Goal: Task Accomplishment & Management: Manage account settings

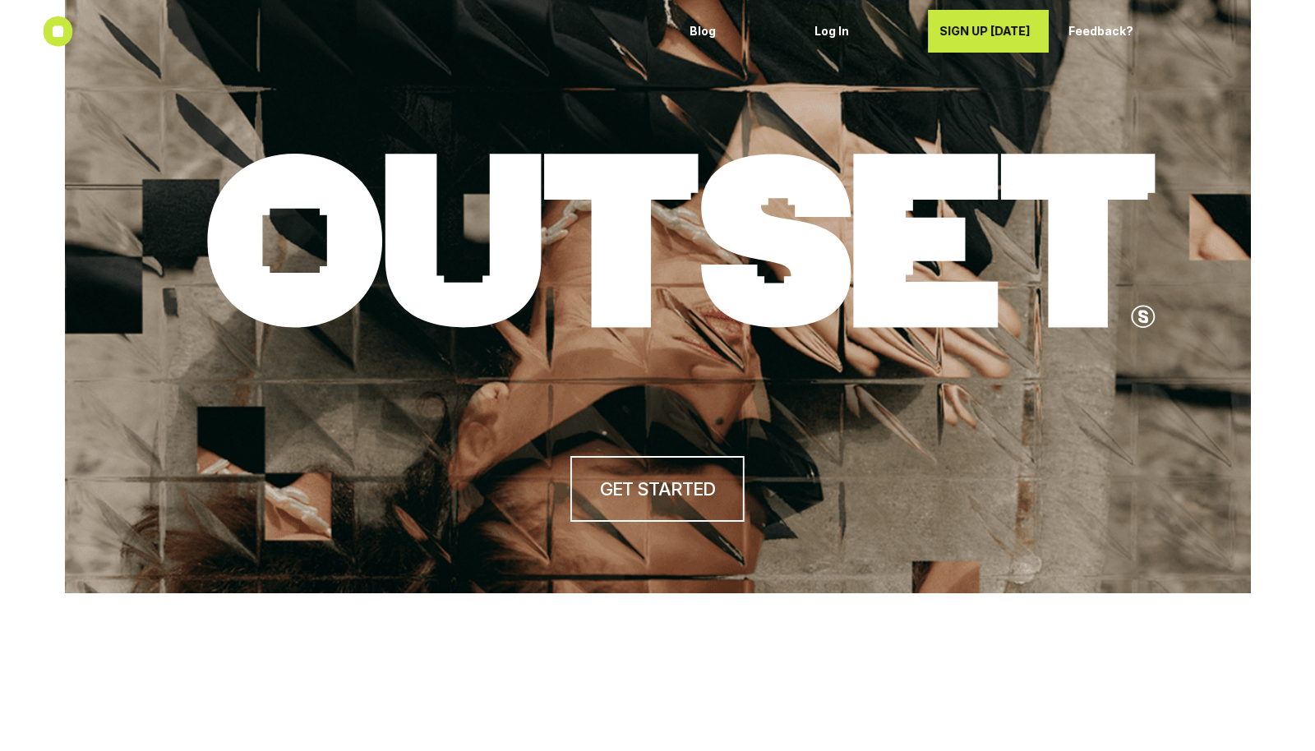
click at [965, 30] on p "SIGN UP [DATE]" at bounding box center [993, 32] width 106 height 14
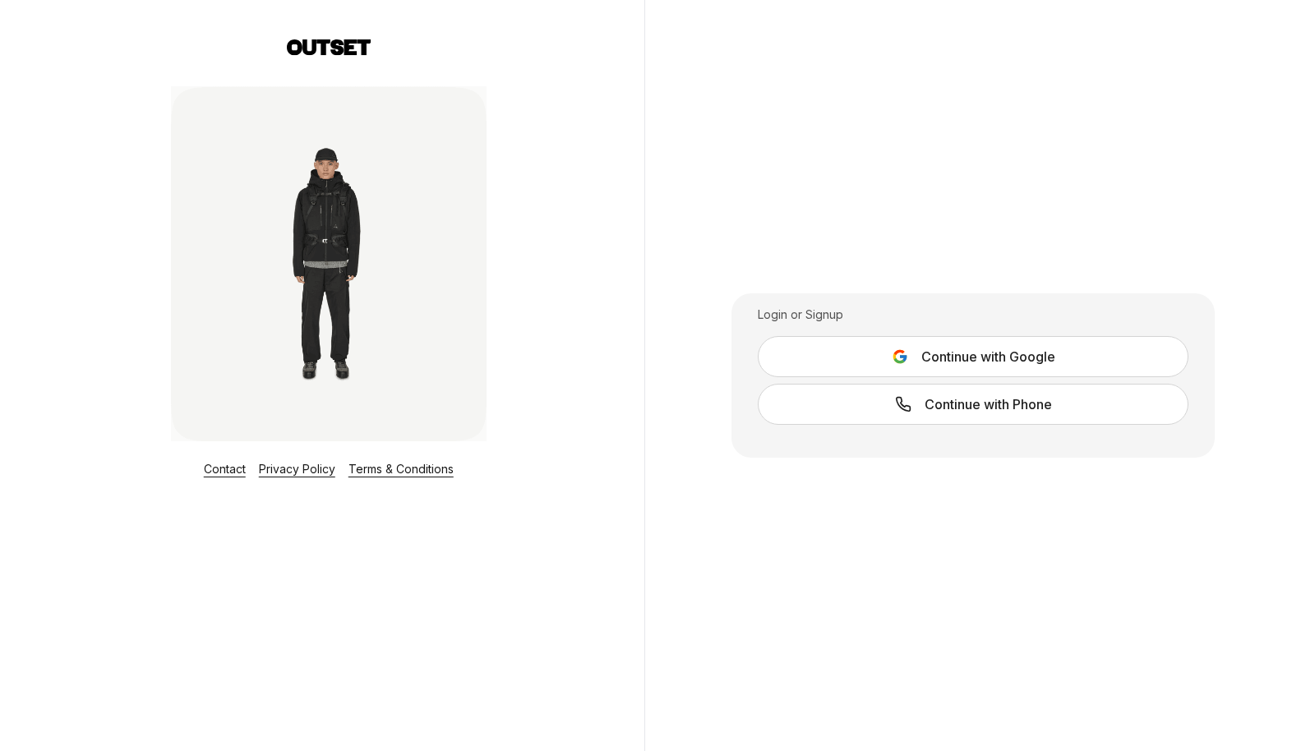
click at [939, 402] on span "Continue with Phone" at bounding box center [988, 405] width 127 height 20
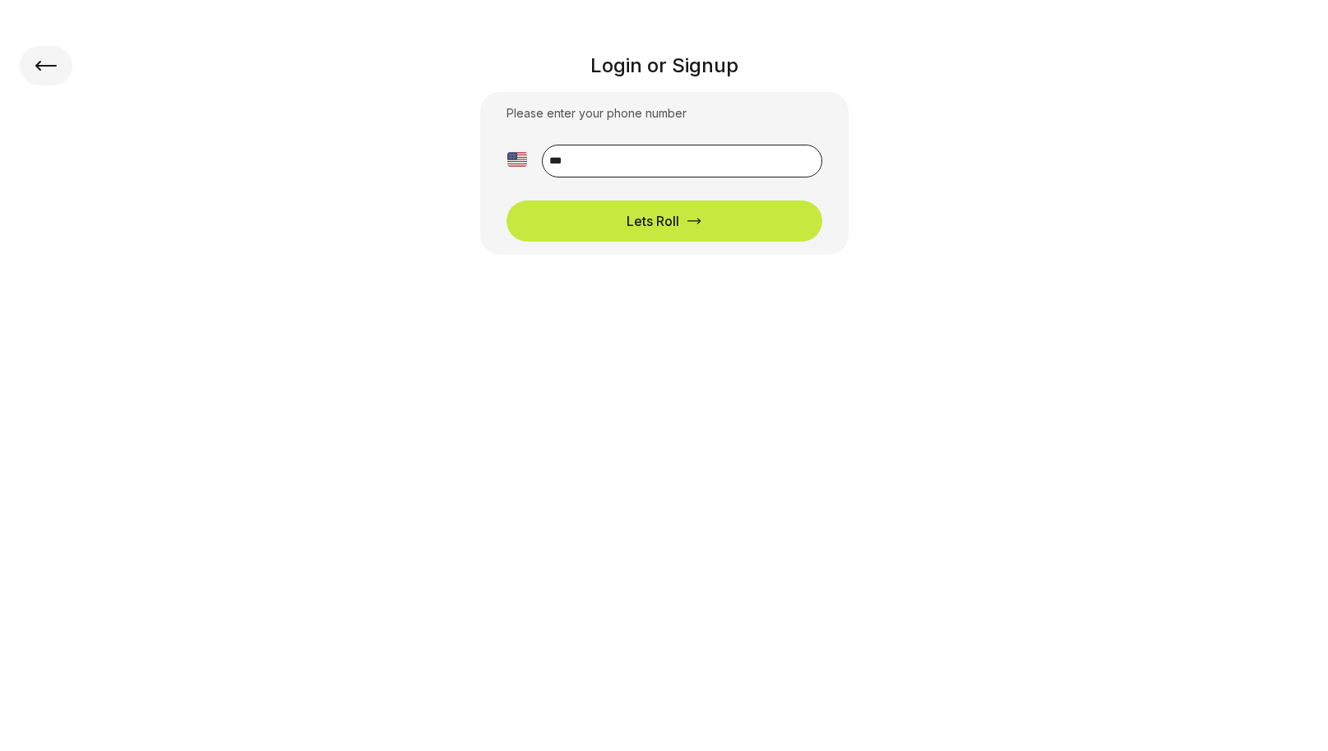
click at [605, 161] on input "**" at bounding box center [682, 161] width 280 height 33
type input "**********"
click at [671, 230] on div "Lets Roll" at bounding box center [652, 221] width 53 height 20
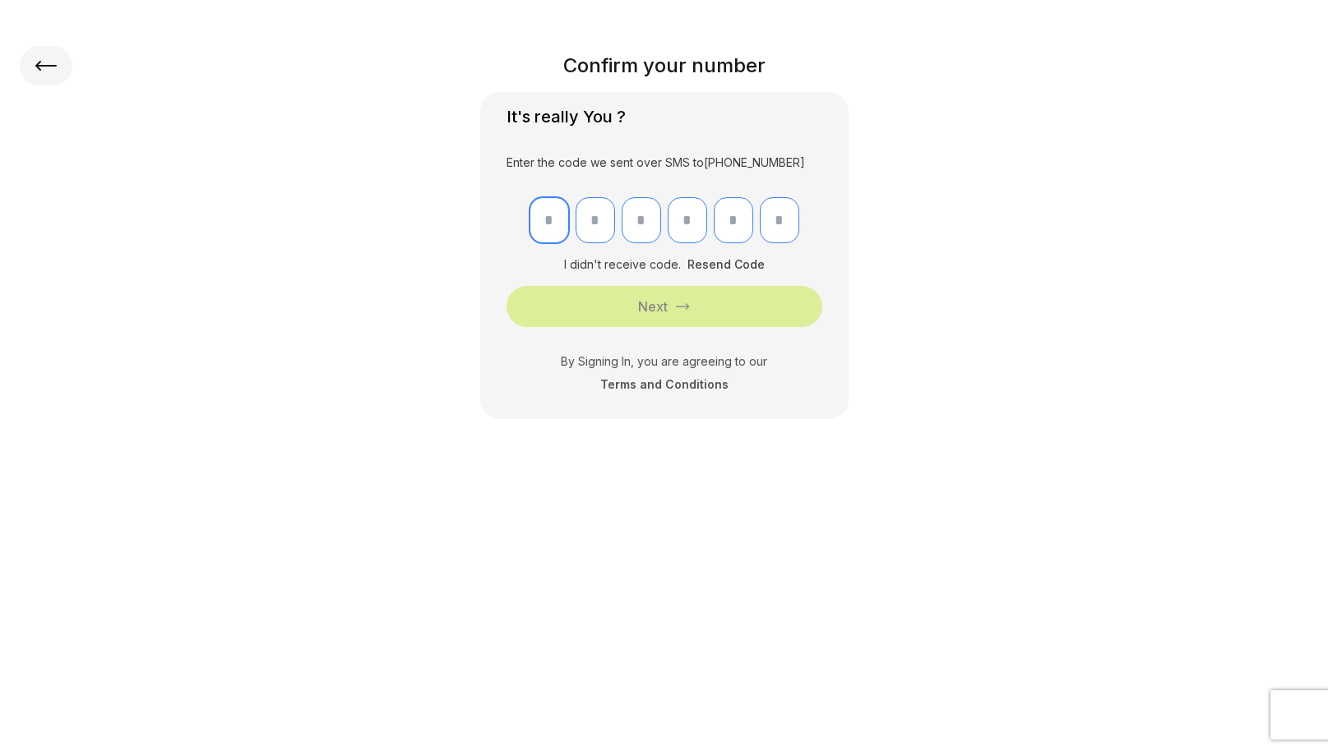
click at [540, 222] on input "text" at bounding box center [548, 220] width 39 height 46
type input "*"
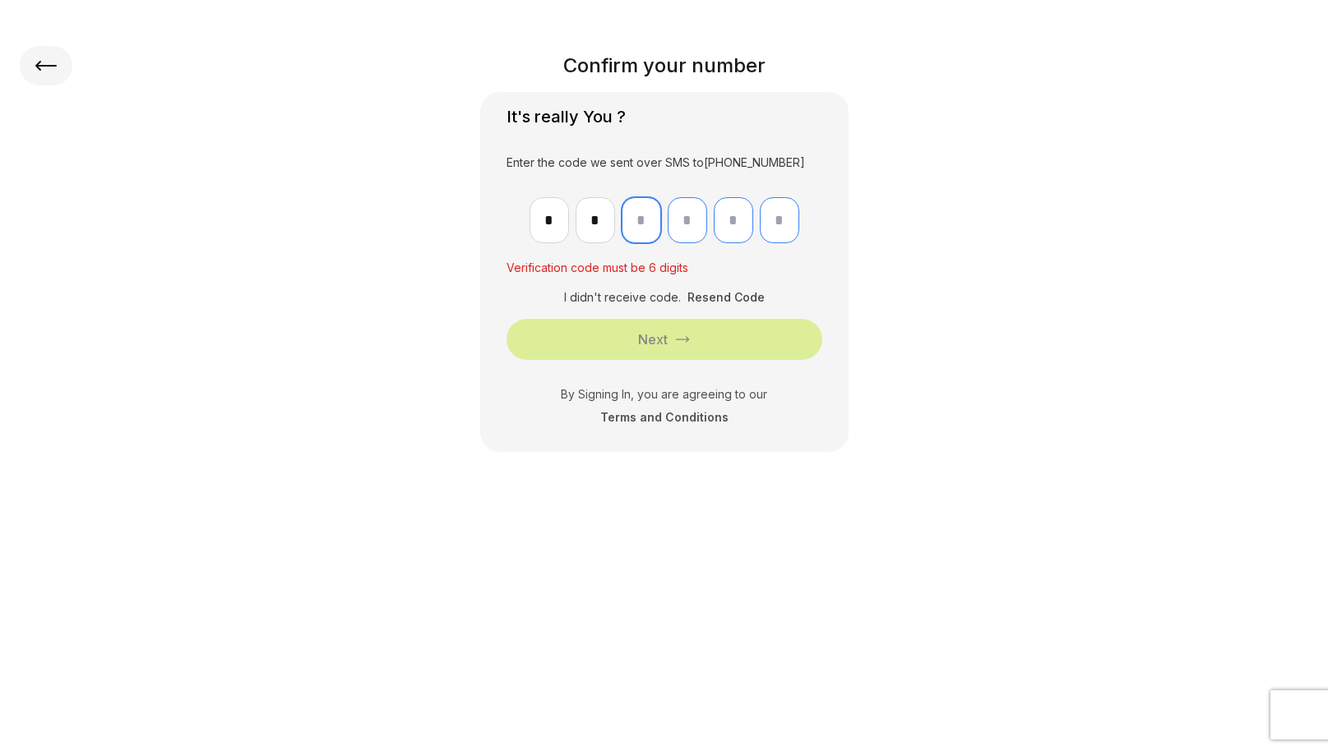
type input "*"
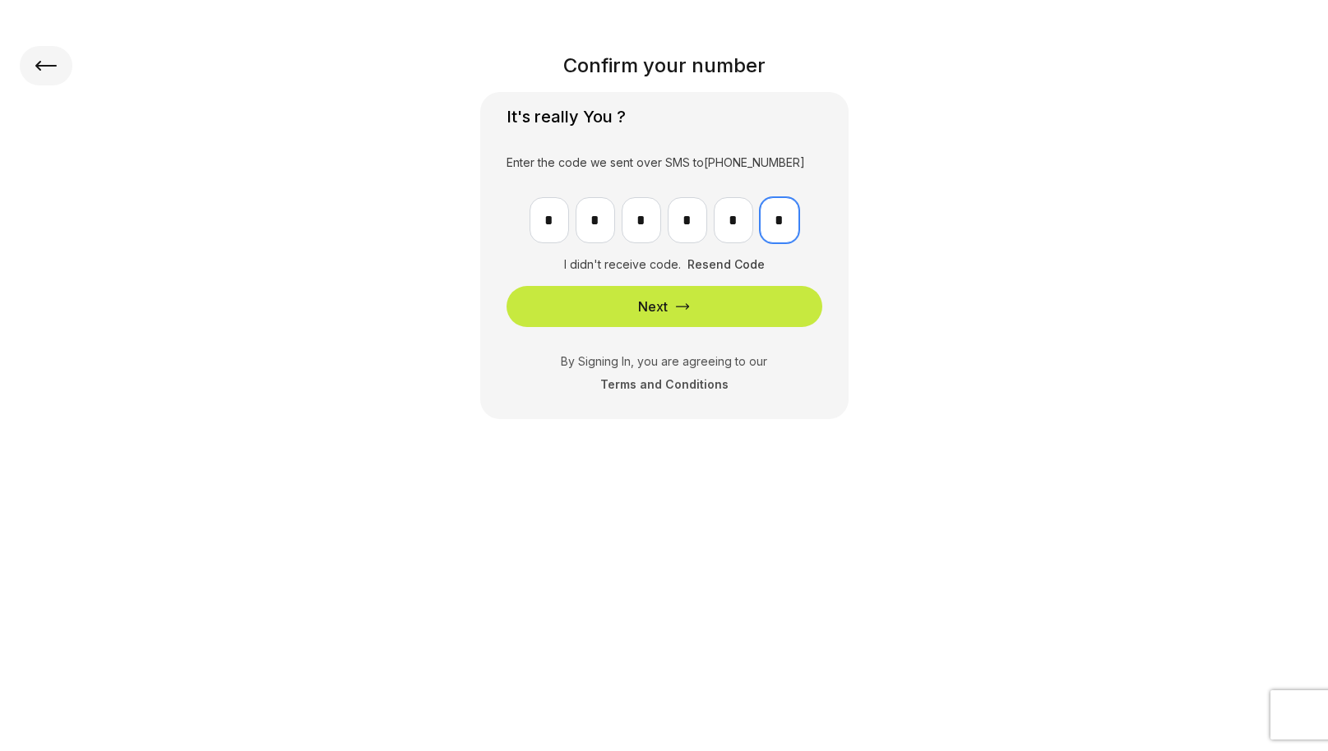
type input "*"
click at [719, 310] on button "Next" at bounding box center [664, 306] width 316 height 41
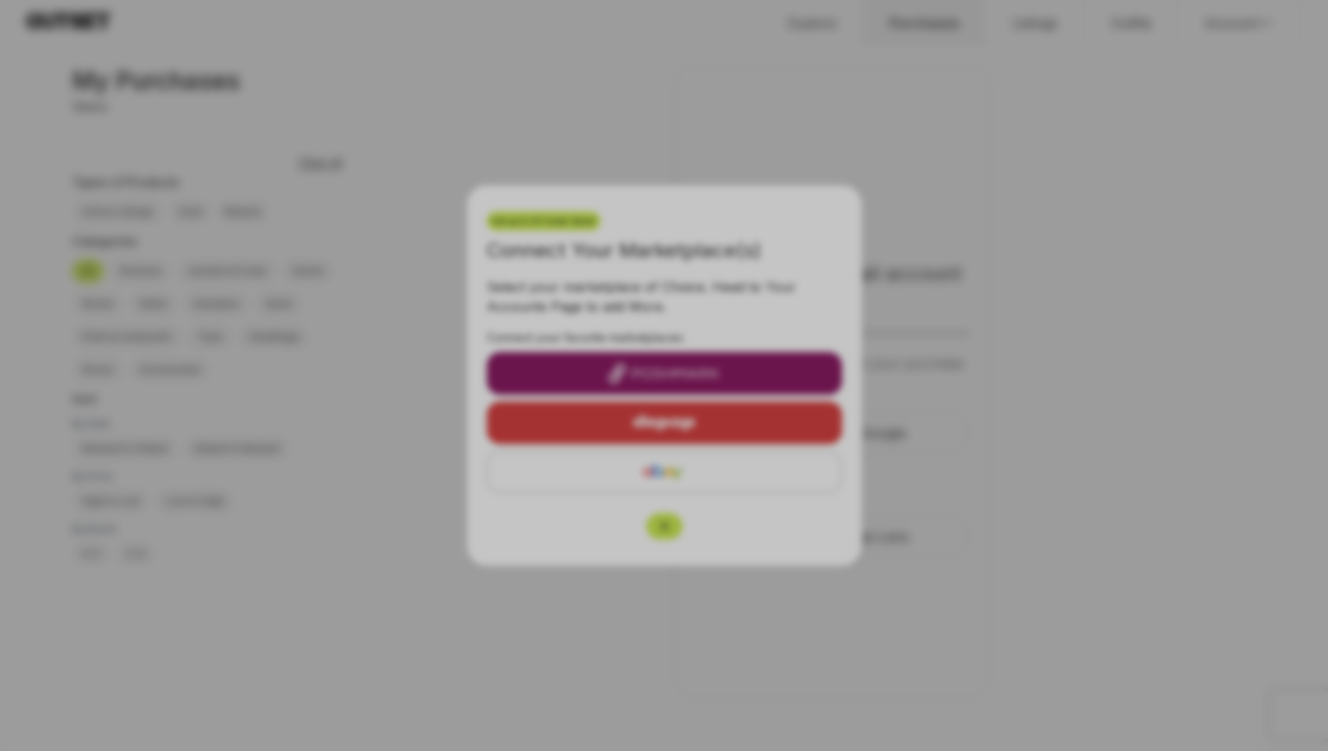
click at [945, 451] on div at bounding box center [664, 375] width 1328 height 751
click at [822, 524] on div at bounding box center [664, 375] width 1328 height 751
click at [781, 471] on div at bounding box center [664, 375] width 1328 height 751
click at [877, 86] on div at bounding box center [664, 375] width 1328 height 751
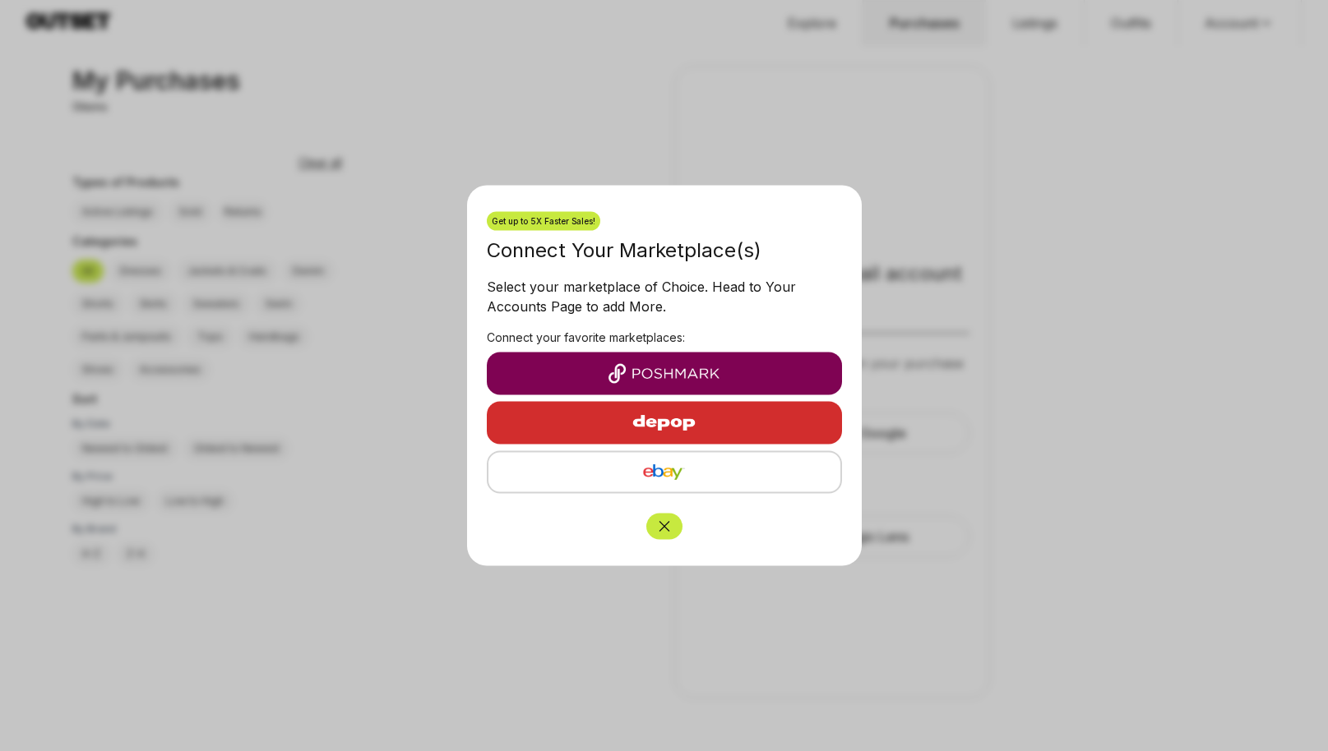
click at [661, 379] on img "button" at bounding box center [664, 374] width 329 height 20
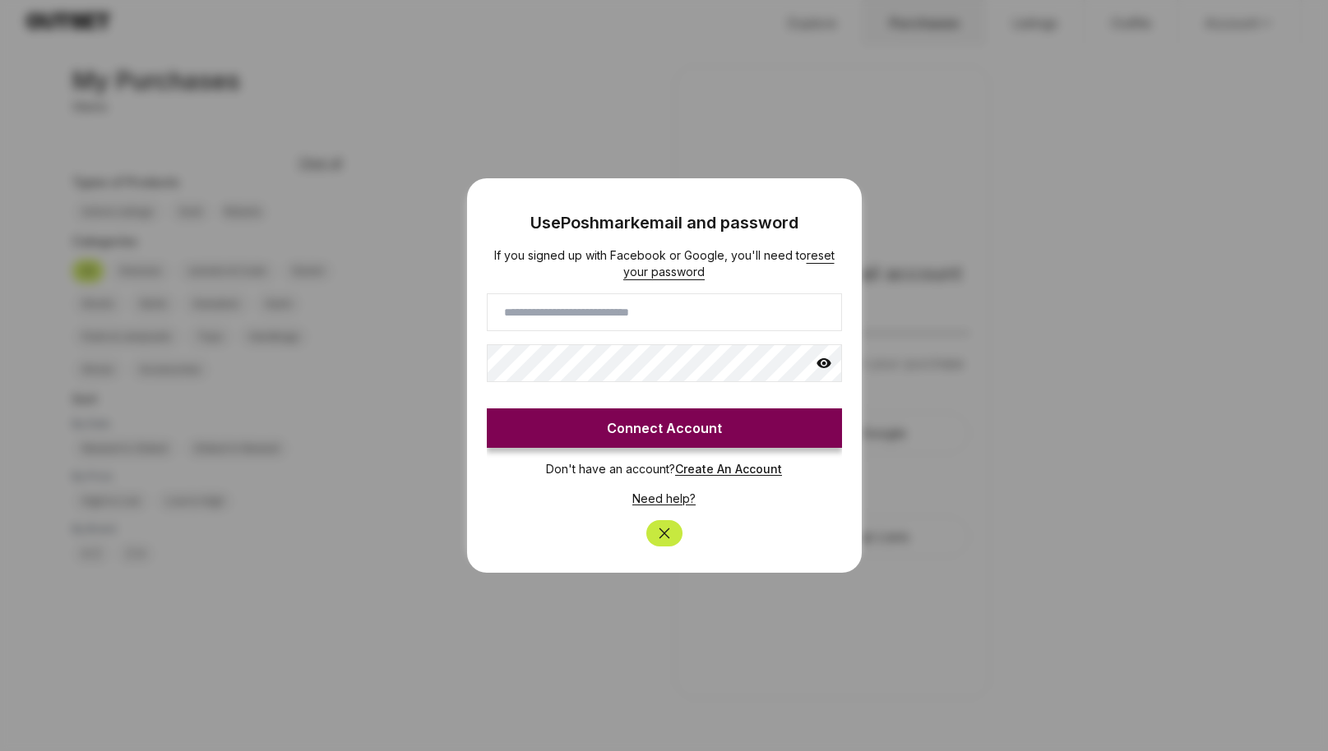
click at [642, 320] on input at bounding box center [664, 312] width 355 height 38
type input "**********"
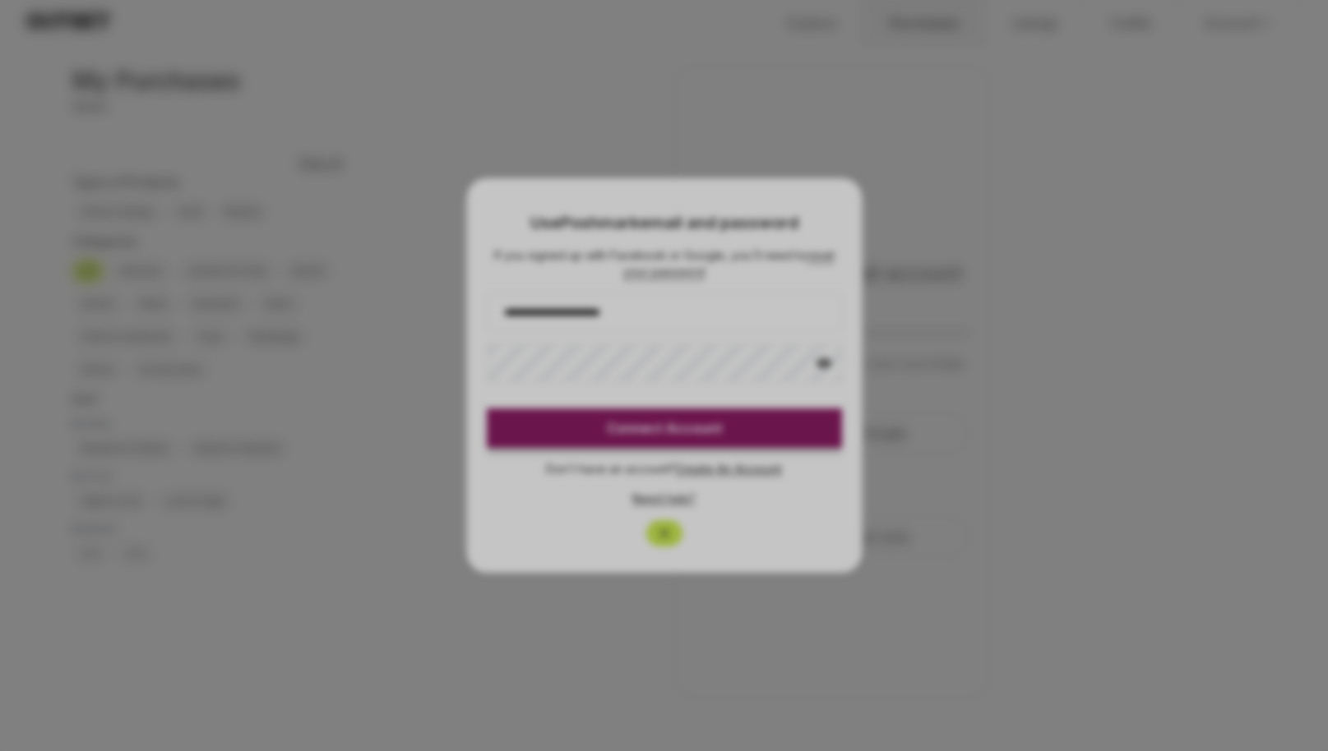
click at [821, 551] on div at bounding box center [664, 375] width 1328 height 751
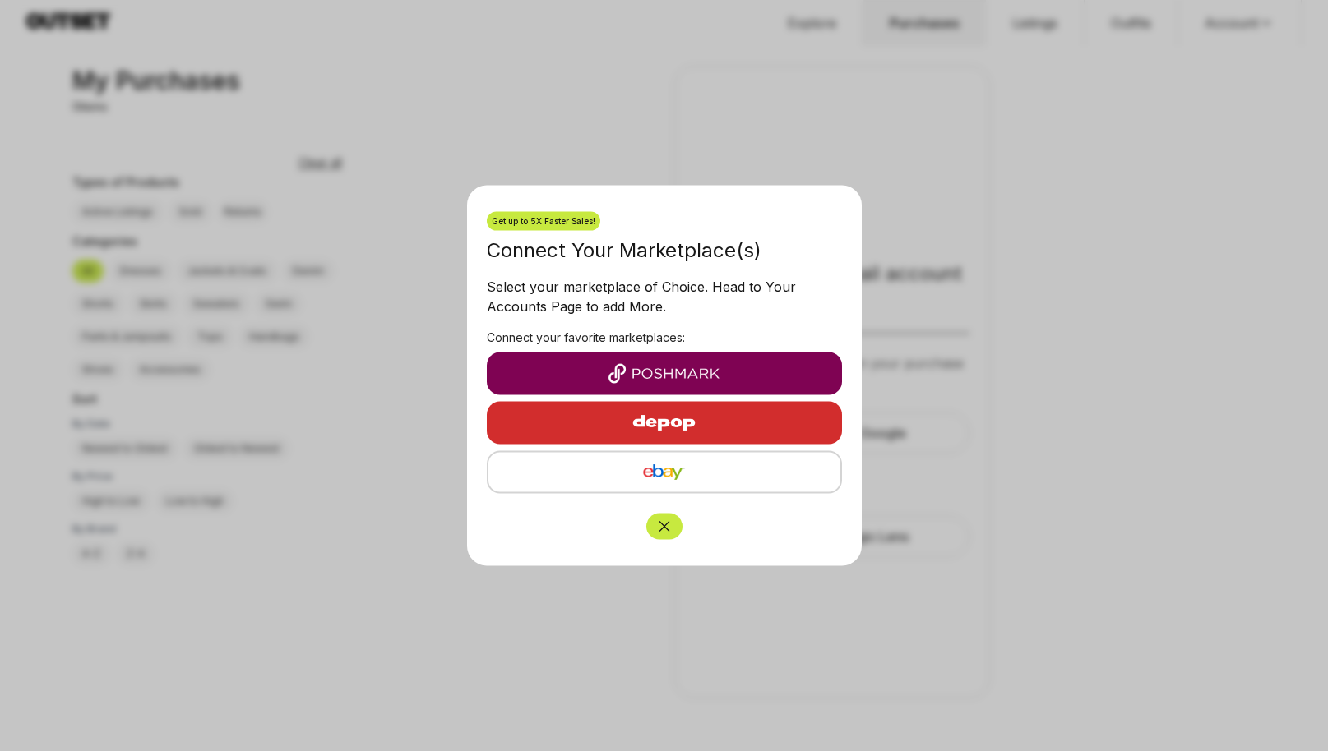
click at [736, 375] on img "button" at bounding box center [664, 374] width 329 height 20
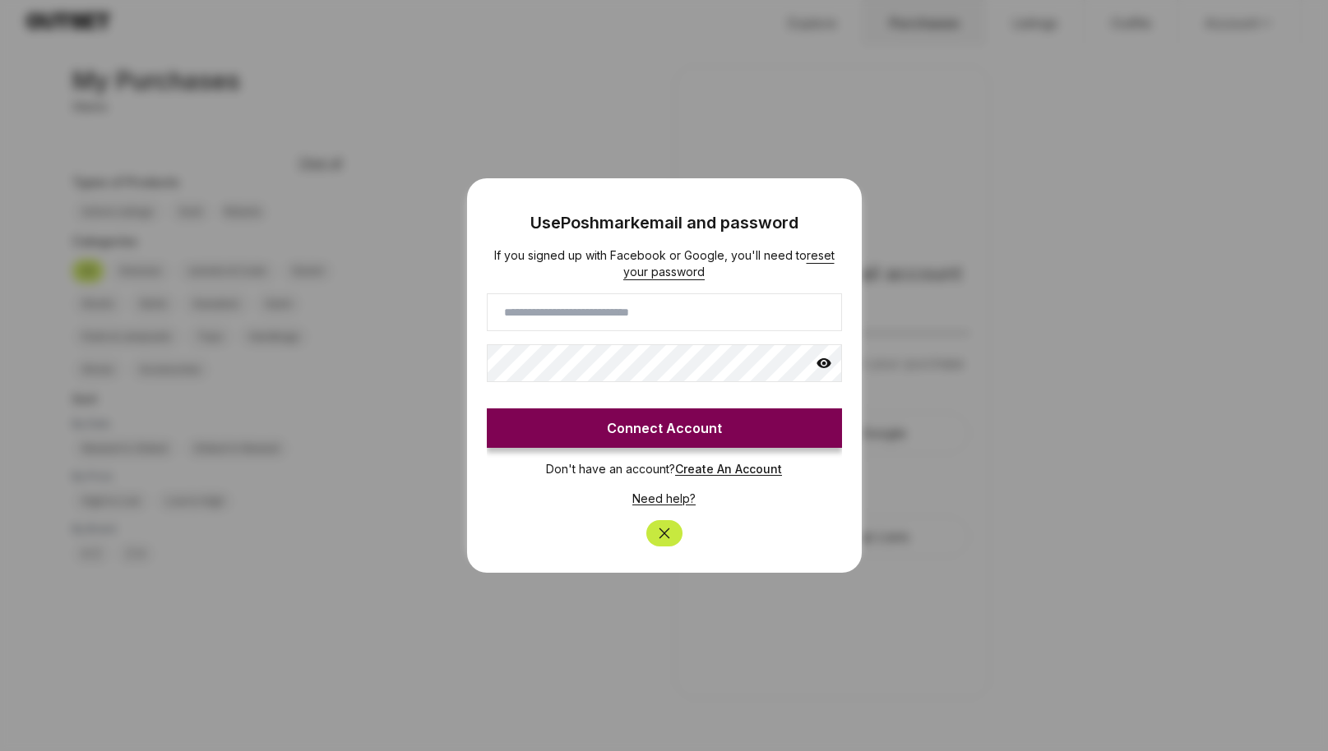
click at [666, 528] on icon "Close" at bounding box center [664, 533] width 16 height 16
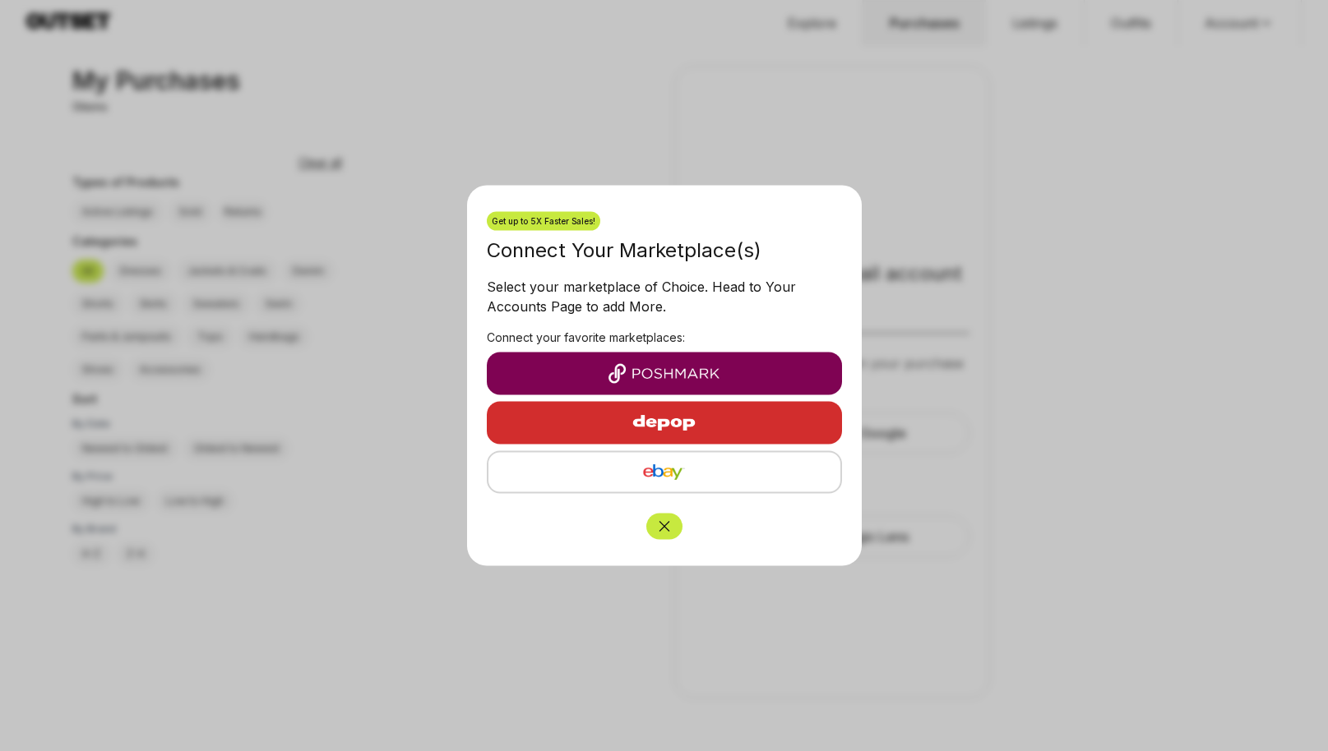
click at [644, 481] on img "button" at bounding box center [664, 473] width 326 height 20
click at [624, 414] on img "button" at bounding box center [664, 423] width 143 height 39
click at [590, 478] on img "button" at bounding box center [664, 473] width 326 height 20
click at [642, 363] on button "button" at bounding box center [664, 374] width 355 height 43
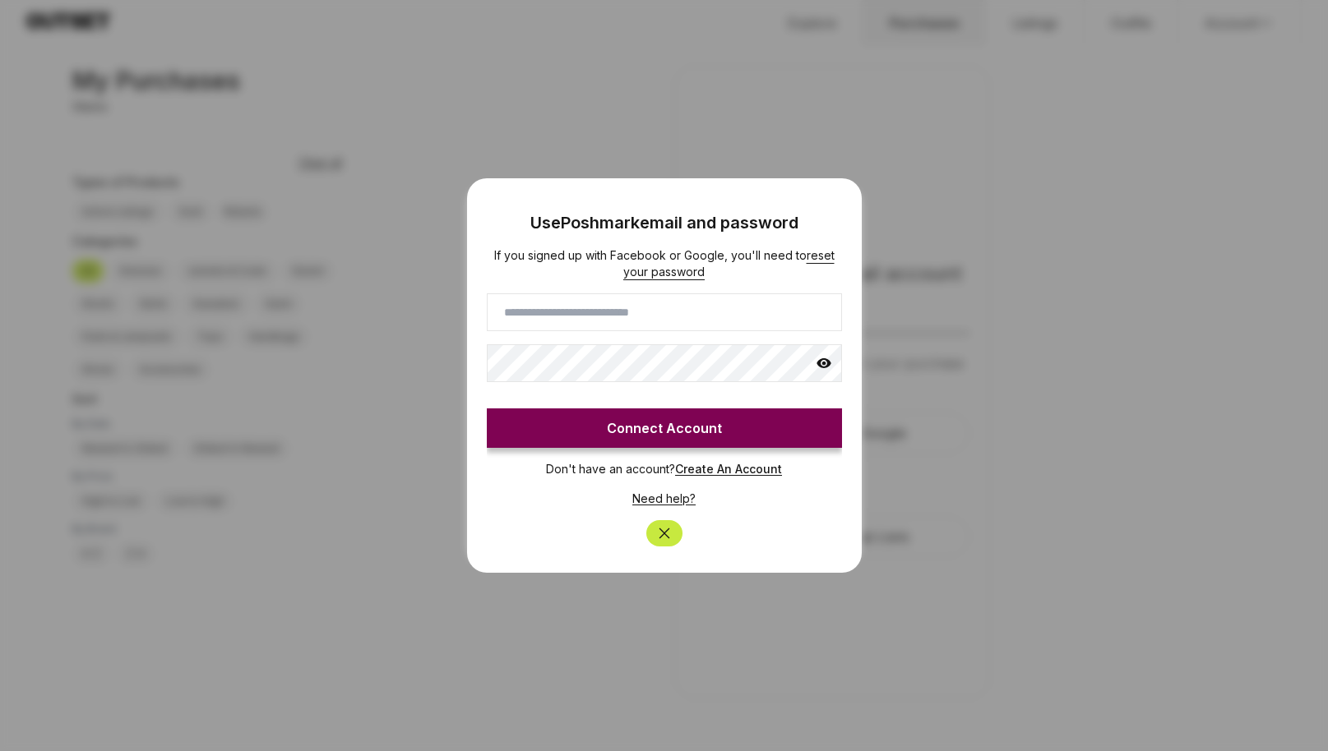
click at [626, 310] on input at bounding box center [664, 312] width 355 height 38
type input "**********"
click at [826, 367] on icon at bounding box center [823, 363] width 15 height 10
click at [655, 426] on button "Connect Account" at bounding box center [664, 428] width 355 height 39
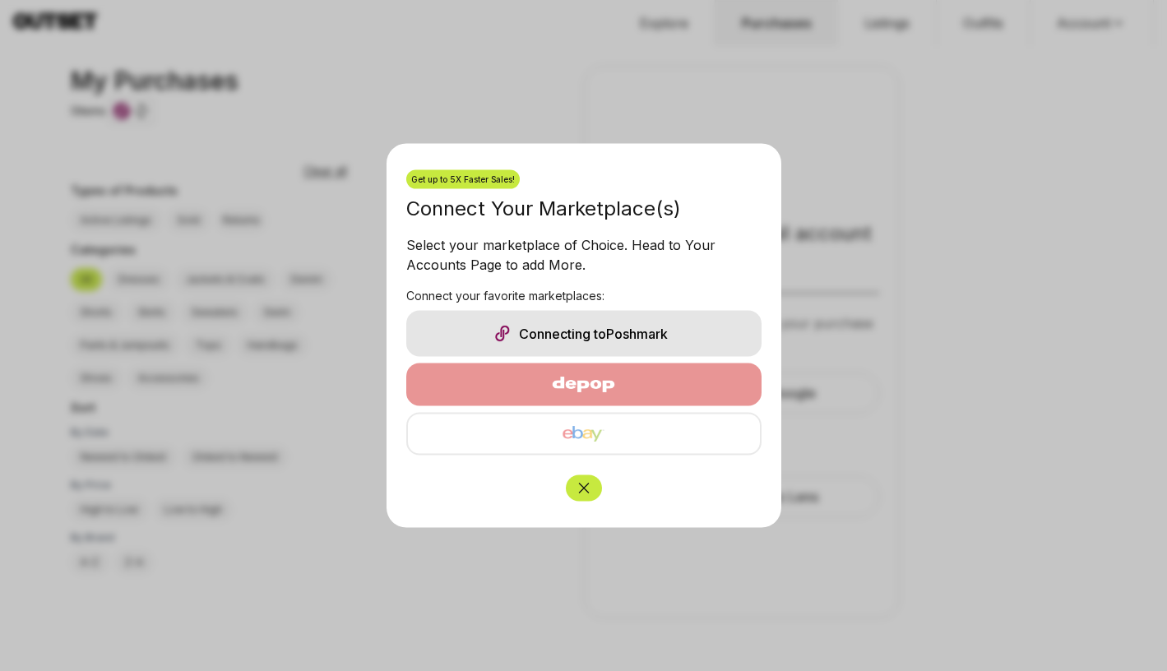
click at [588, 494] on icon "Close" at bounding box center [583, 488] width 16 height 16
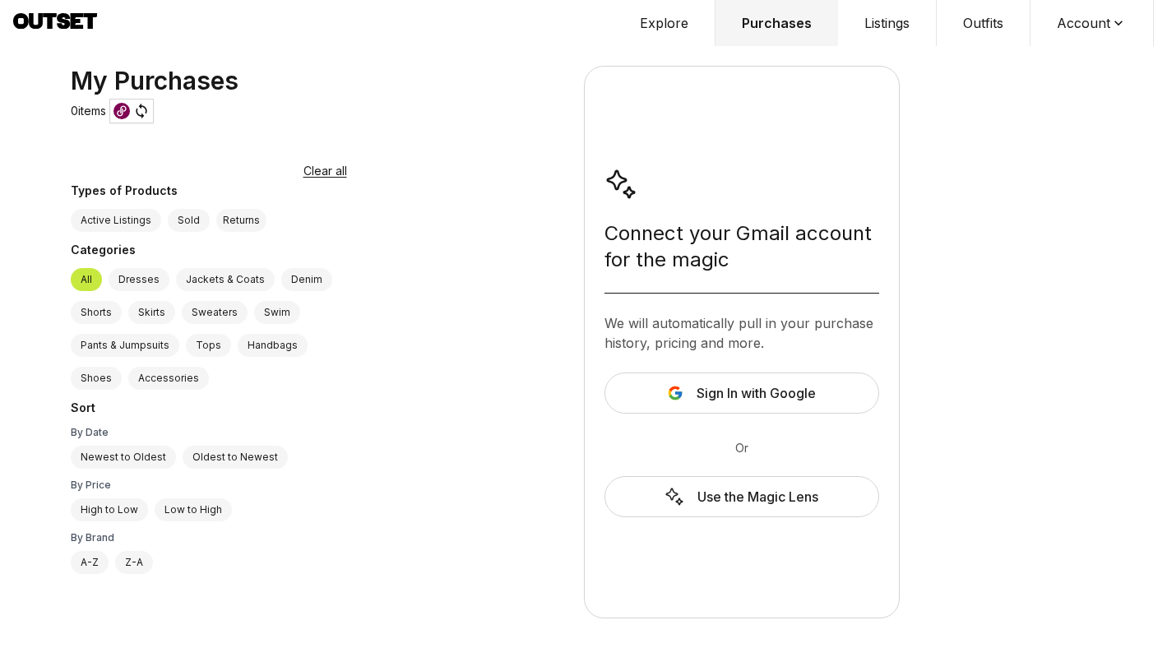
click at [822, 481] on div "Use the Magic Lens" at bounding box center [741, 496] width 275 height 41
click at [677, 386] on icon at bounding box center [675, 393] width 16 height 16
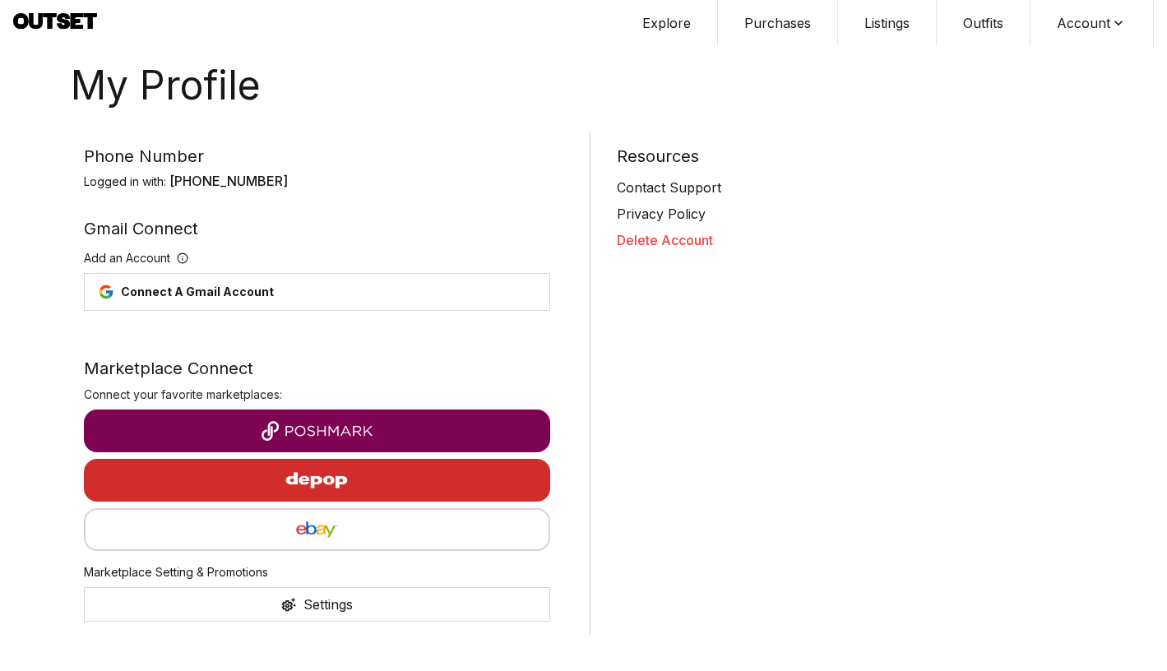
click at [1104, 26] on button "Account" at bounding box center [1091, 23] width 123 height 46
click at [1104, 24] on button "Account" at bounding box center [1091, 23] width 123 height 46
click at [1103, 23] on button "Account" at bounding box center [1091, 23] width 123 height 46
click at [1072, 90] on span "Sign out" at bounding box center [1081, 84] width 145 height 30
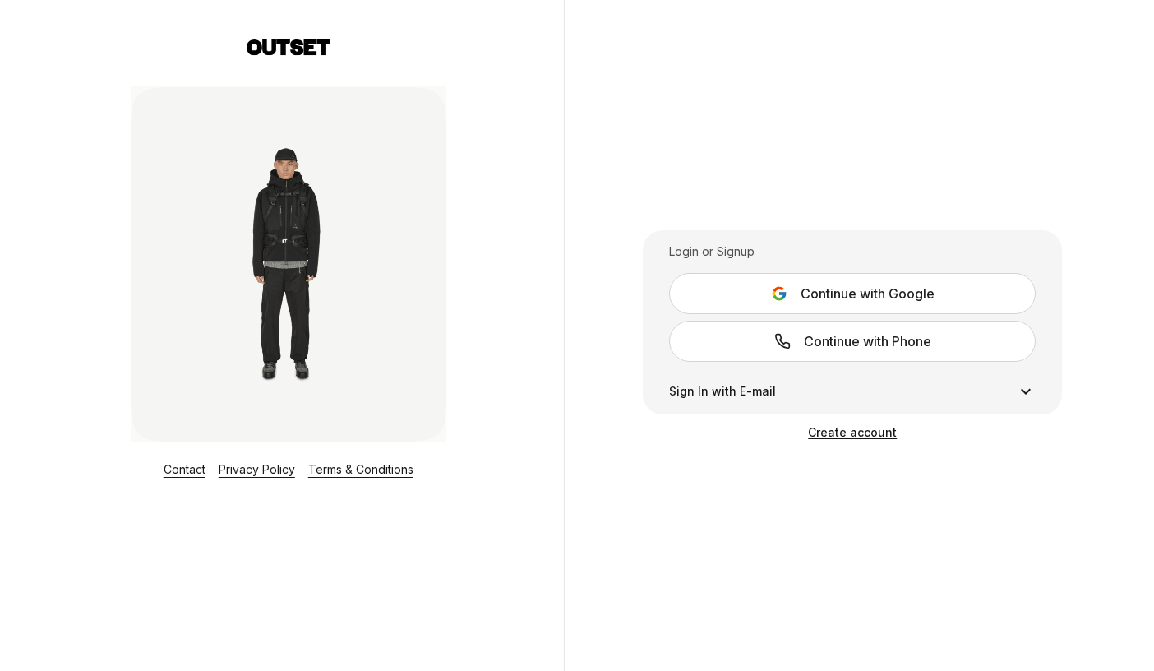
click at [822, 292] on span "Continue with Google" at bounding box center [868, 294] width 134 height 20
